Goal: Navigation & Orientation: Find specific page/section

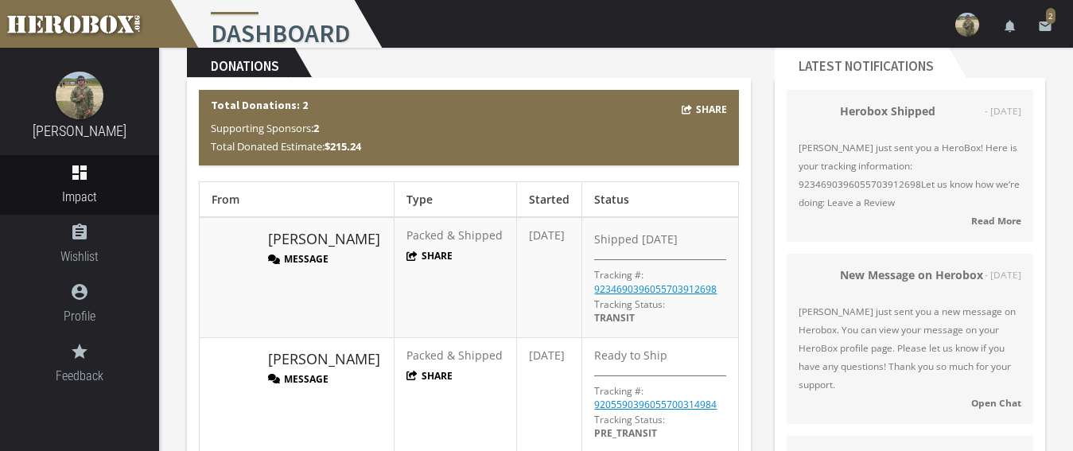
scroll to position [37, 0]
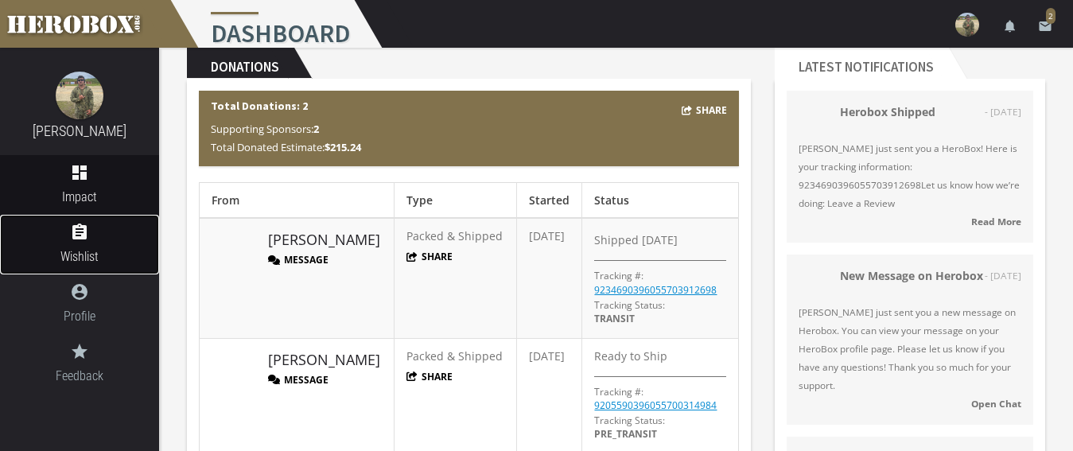
click at [93, 251] on span "Wishlist" at bounding box center [79, 257] width 159 height 20
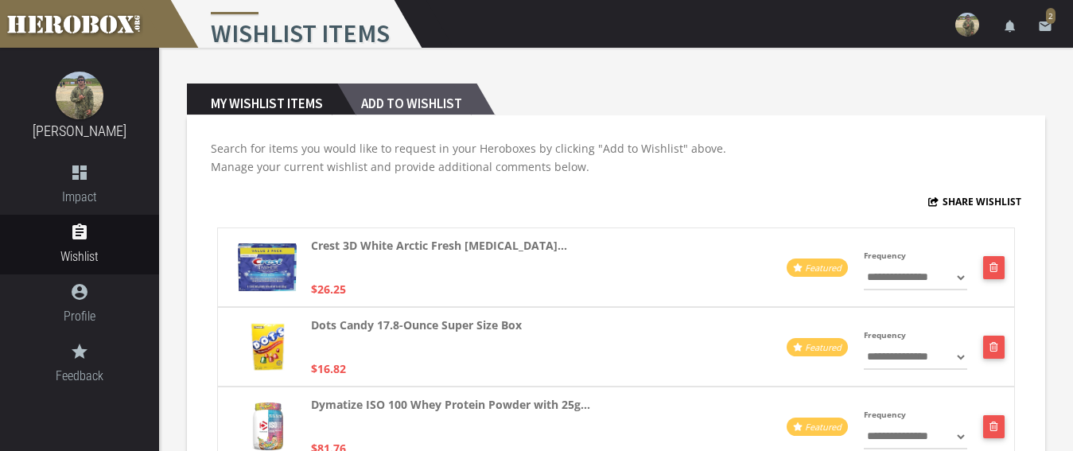
click at [431, 99] on h2 "Add to Wishlist" at bounding box center [406, 100] width 139 height 32
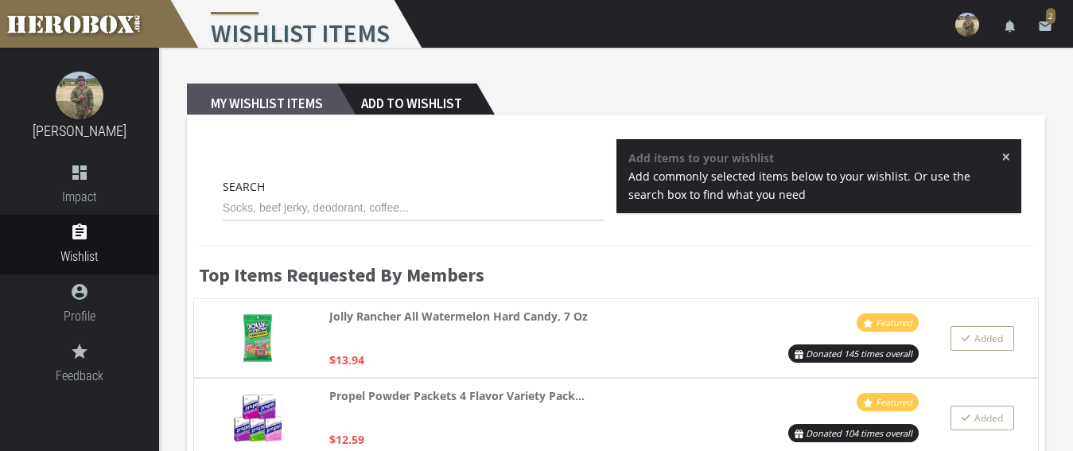
click at [260, 106] on h2 "My Wishlist Items" at bounding box center [262, 100] width 150 height 32
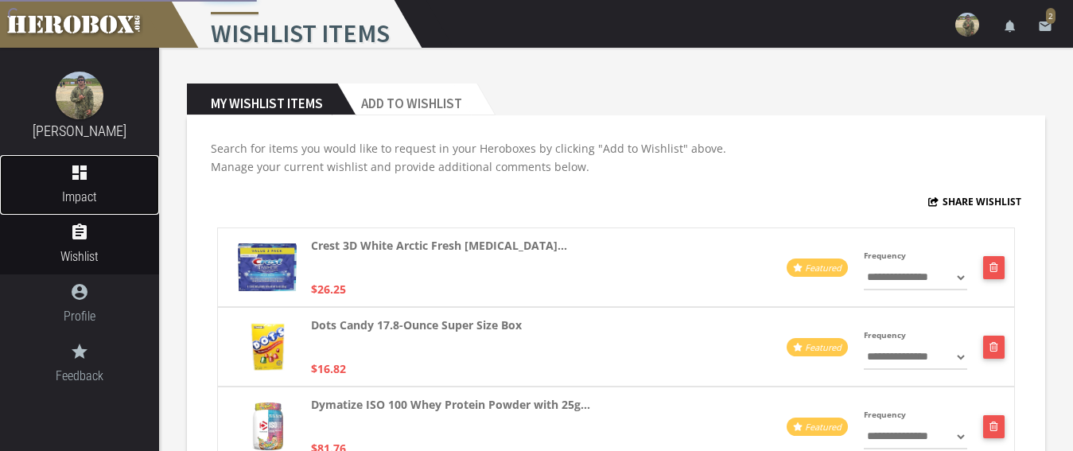
click at [59, 166] on icon "dashboard" at bounding box center [79, 172] width 159 height 19
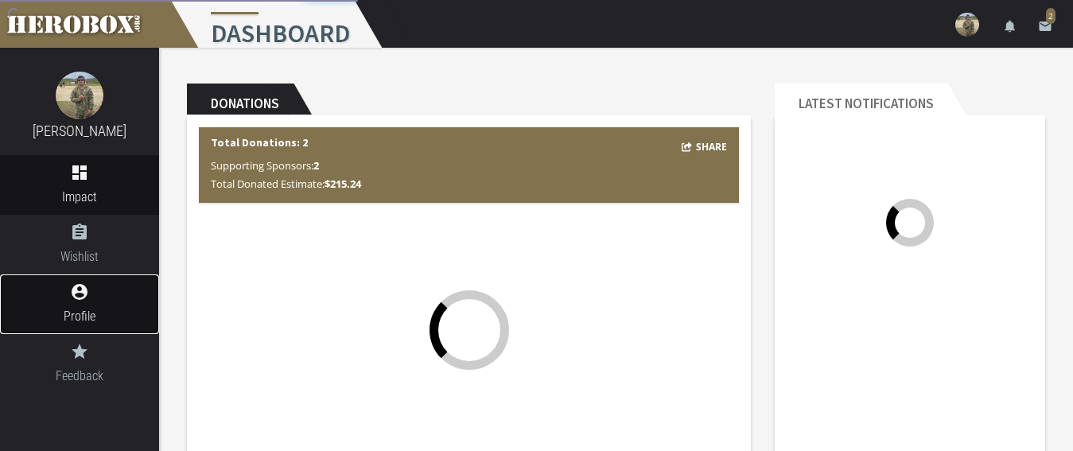
click at [106, 293] on icon "account_circle" at bounding box center [79, 291] width 159 height 19
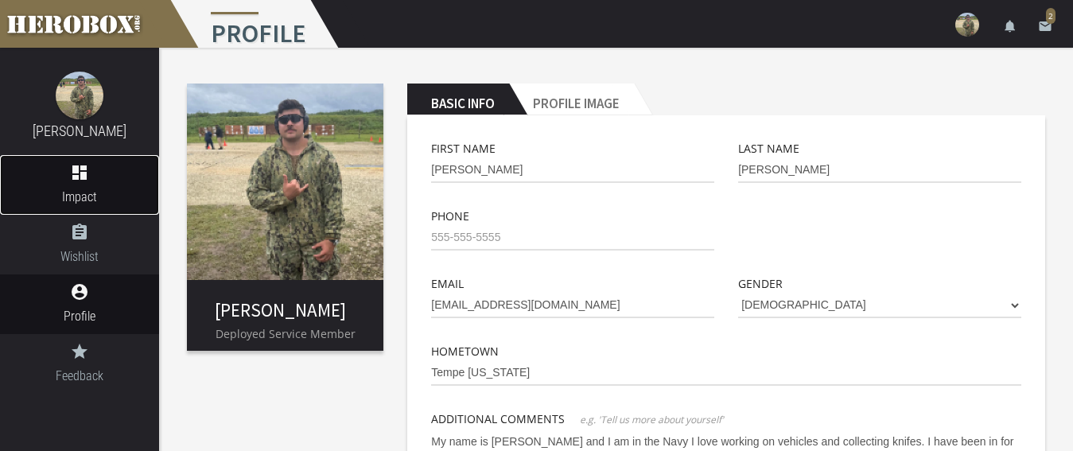
click at [104, 179] on icon "dashboard" at bounding box center [79, 172] width 159 height 19
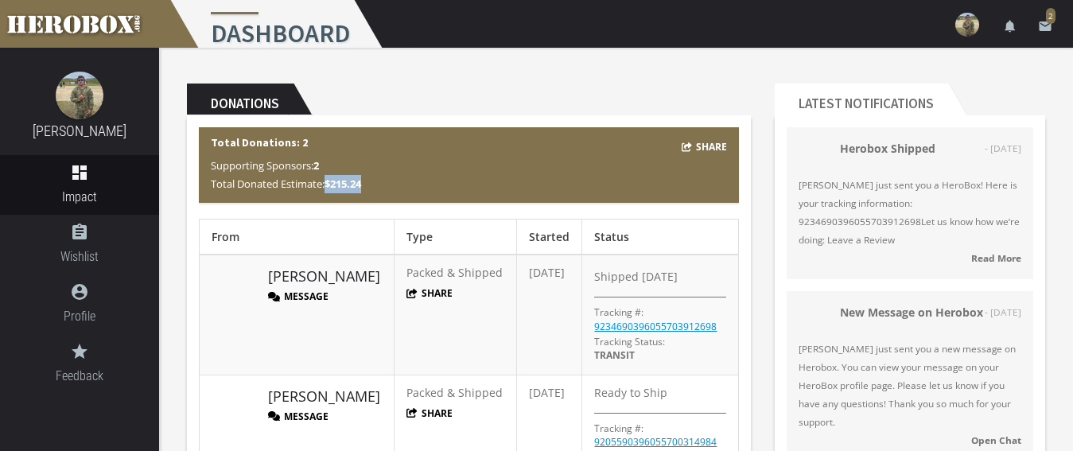
drag, startPoint x: 329, startPoint y: 191, endPoint x: 407, endPoint y: 178, distance: 79.8
click at [407, 178] on p "Supporting Sponsors: 2 Total Donated Estimate: $215.24" at bounding box center [469, 175] width 516 height 37
